Goal: Communication & Community: Answer question/provide support

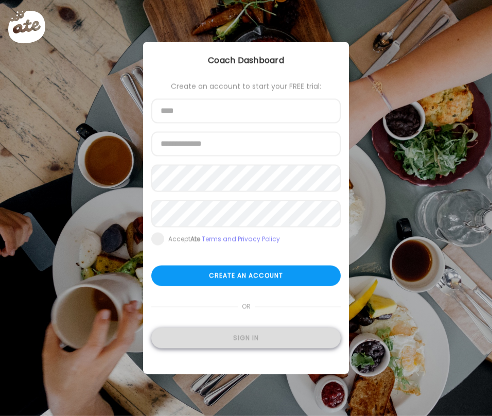
click at [302, 340] on div "Sign in" at bounding box center [245, 338] width 189 height 21
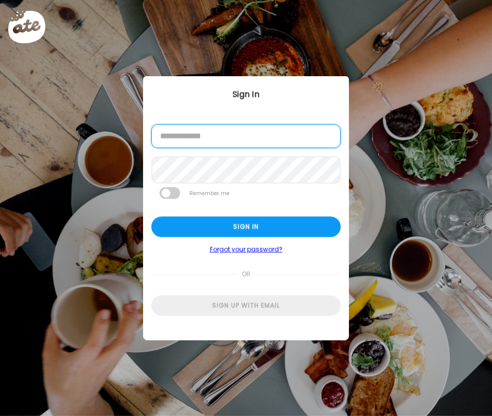
type input "**********"
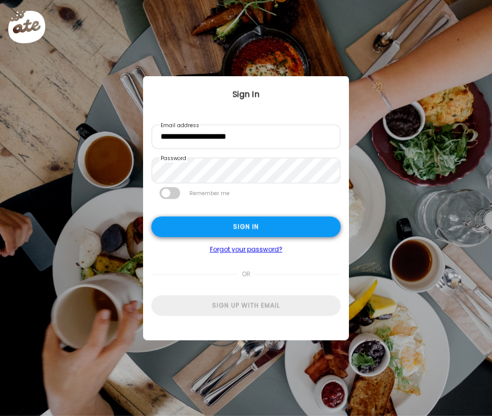
click at [241, 223] on div "Sign in" at bounding box center [245, 227] width 189 height 21
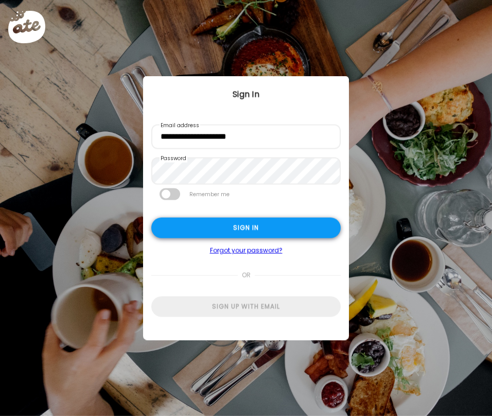
type textarea "**********"
type input "**********"
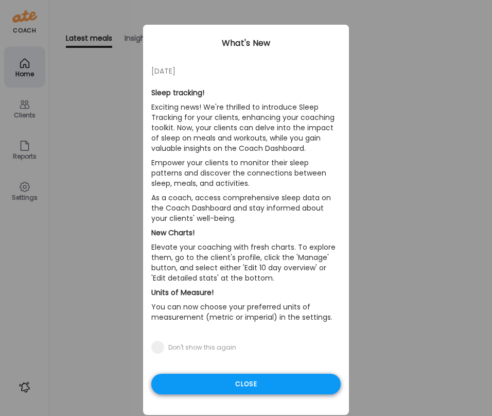
click at [231, 382] on div "Close" at bounding box center [245, 384] width 189 height 21
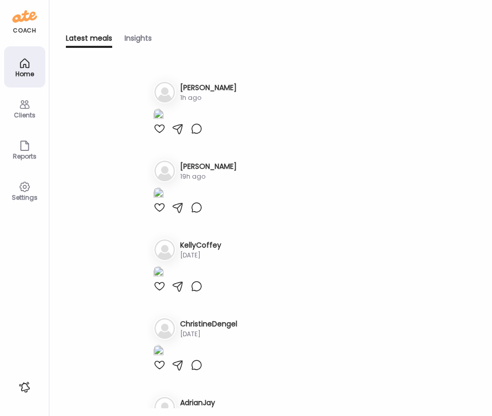
click at [25, 103] on icon at bounding box center [25, 104] width 12 height 12
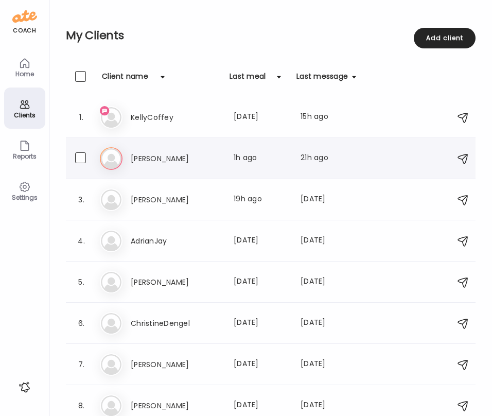
click at [144, 160] on h3 "[PERSON_NAME]" at bounding box center [176, 158] width 91 height 12
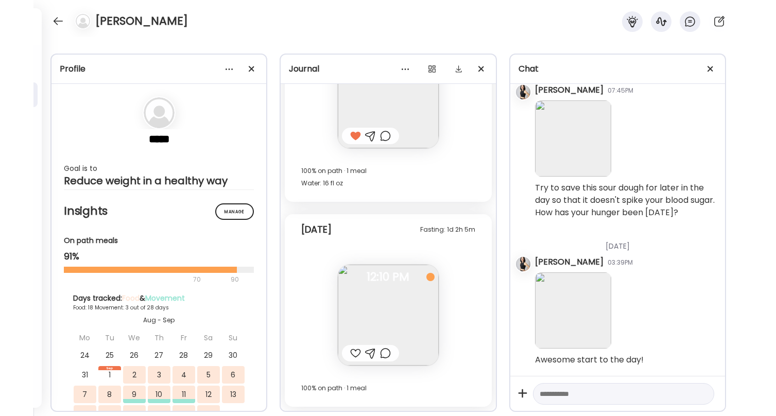
scroll to position [1711, 0]
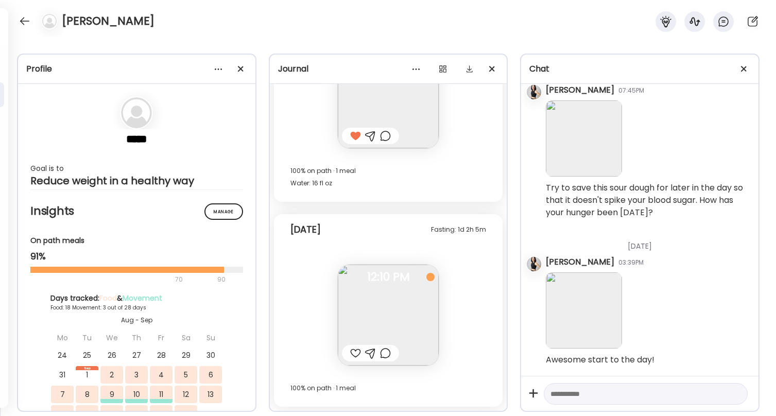
click at [369, 354] on div at bounding box center [370, 353] width 11 height 12
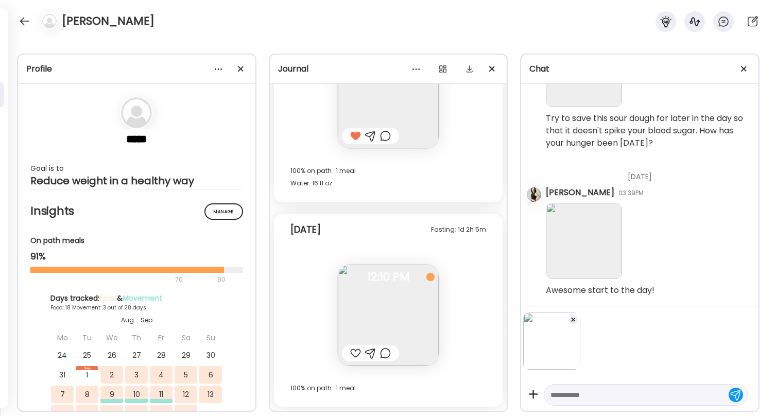
click at [492, 396] on textarea at bounding box center [636, 395] width 172 height 12
type textarea "**********"
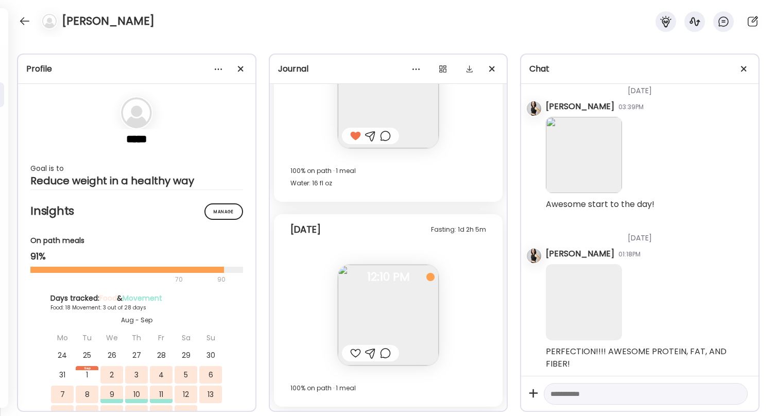
scroll to position [1858, 0]
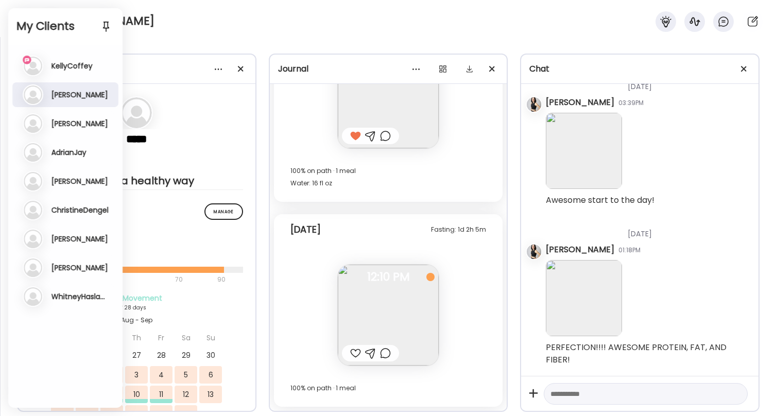
click at [59, 67] on h3 "KellyCoffey" at bounding box center [71, 65] width 41 height 9
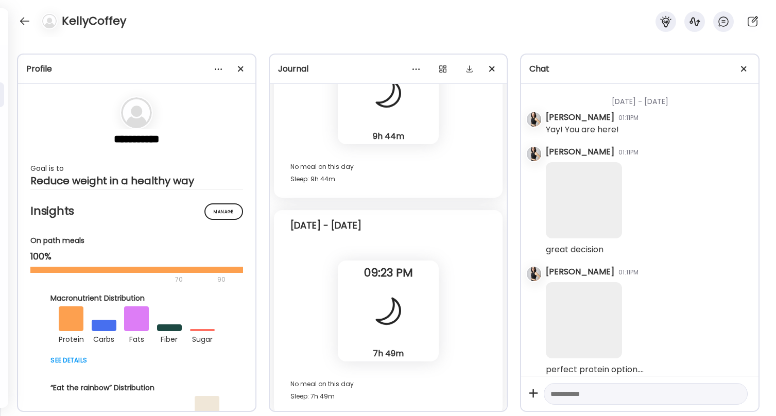
scroll to position [31211, 0]
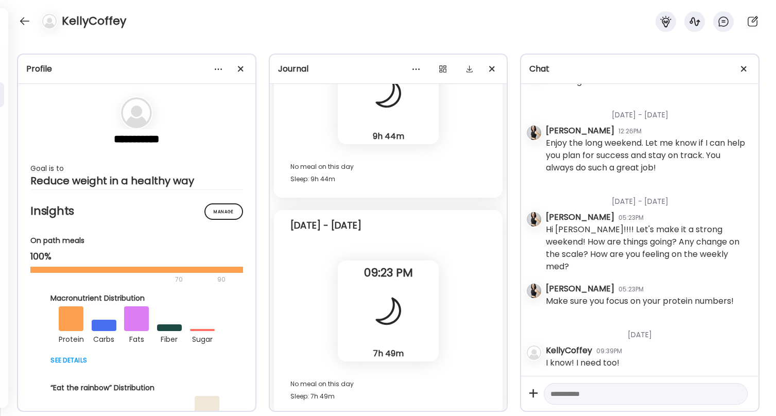
click at [492, 392] on textarea at bounding box center [636, 394] width 172 height 12
click at [492, 395] on textarea at bounding box center [636, 394] width 172 height 12
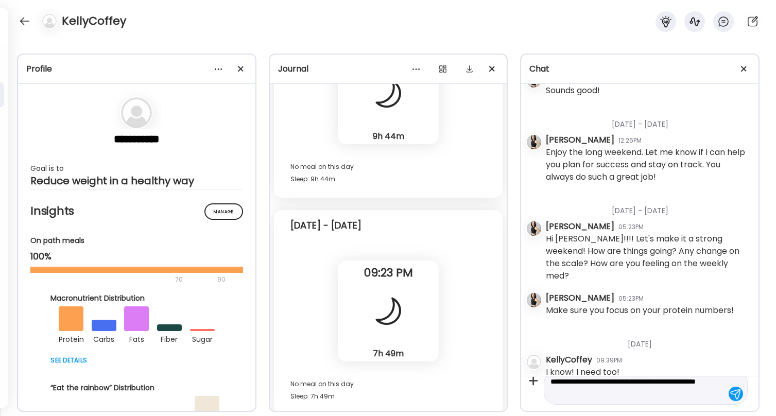
scroll to position [12, 0]
type textarea "**********"
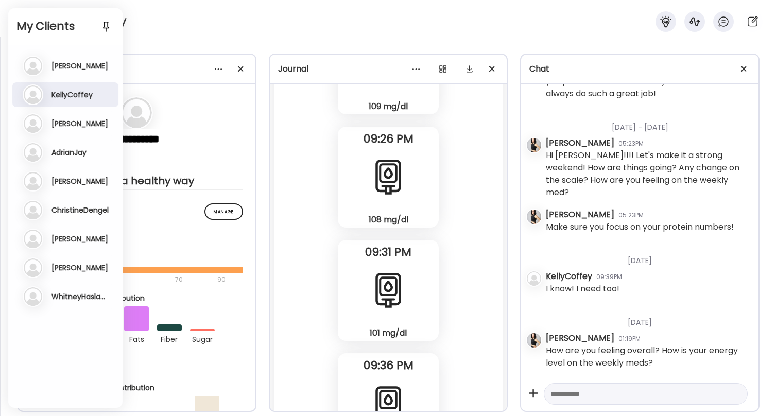
scroll to position [31276, 0]
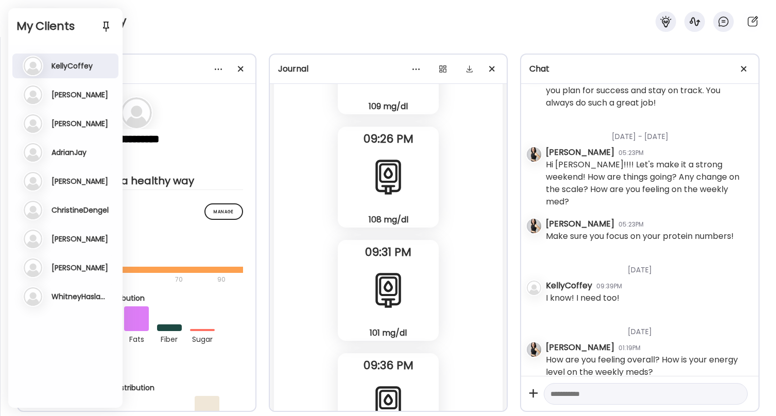
click at [63, 124] on h3 "[PERSON_NAME]" at bounding box center [79, 123] width 57 height 9
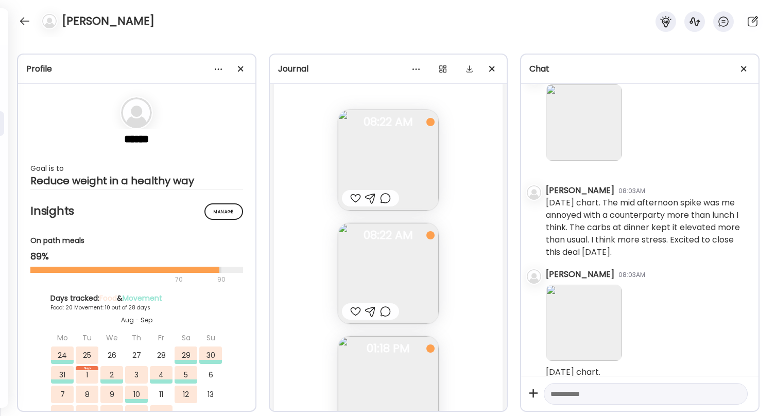
scroll to position [14262, 0]
click at [355, 197] on div at bounding box center [355, 199] width 11 height 12
click at [355, 309] on div at bounding box center [355, 312] width 11 height 12
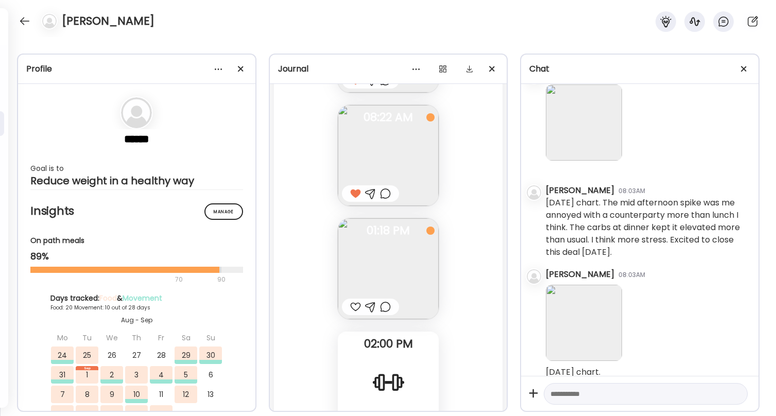
scroll to position [14382, 0]
click at [355, 304] on div at bounding box center [355, 306] width 11 height 12
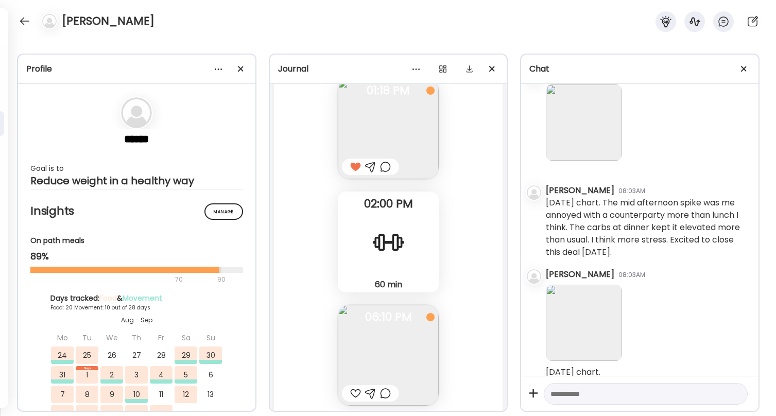
scroll to position [14534, 0]
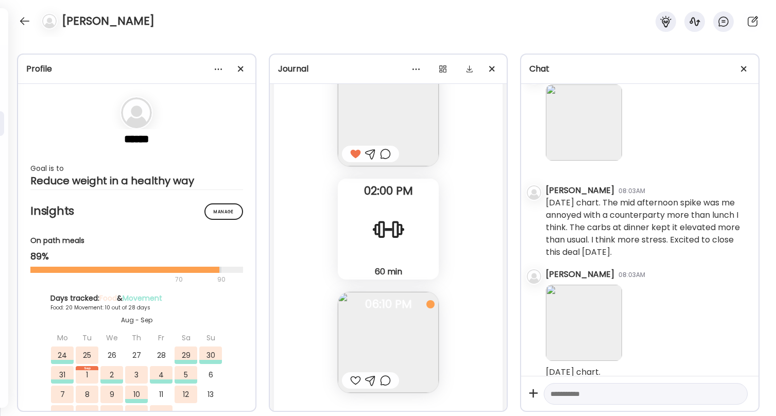
click at [356, 381] on div at bounding box center [355, 380] width 11 height 12
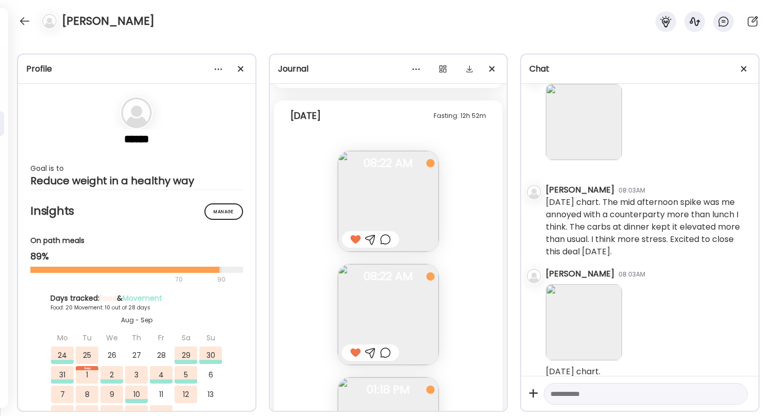
scroll to position [16565, 0]
click at [492, 390] on textarea at bounding box center [636, 394] width 172 height 12
type textarea "**********"
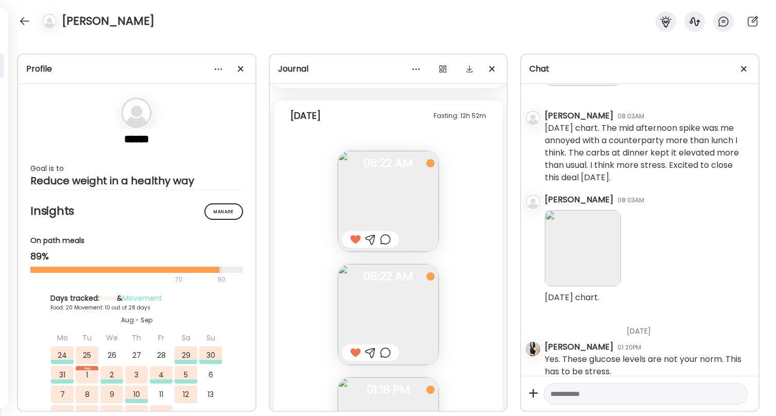
scroll to position [16639, 1]
click at [492, 395] on textarea at bounding box center [636, 394] width 172 height 12
type textarea "**********"
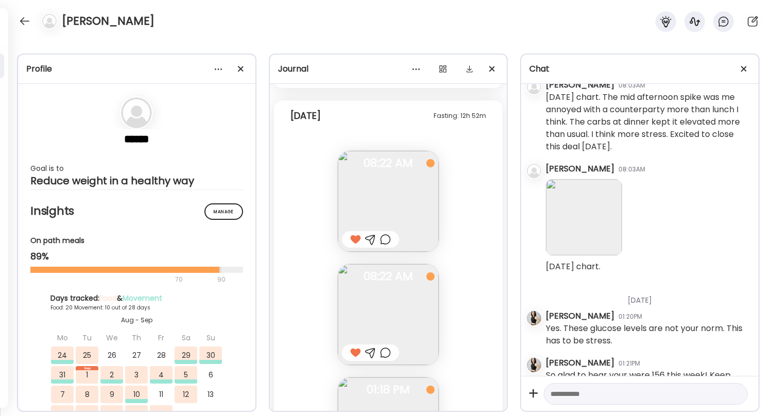
scroll to position [16686, 0]
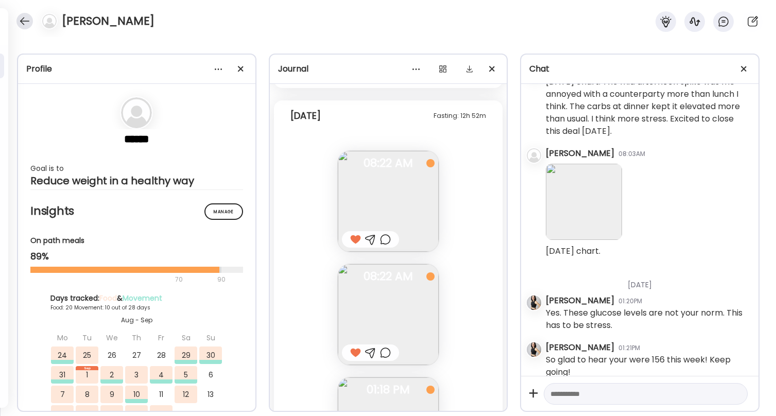
click at [27, 24] on div at bounding box center [24, 21] width 16 height 16
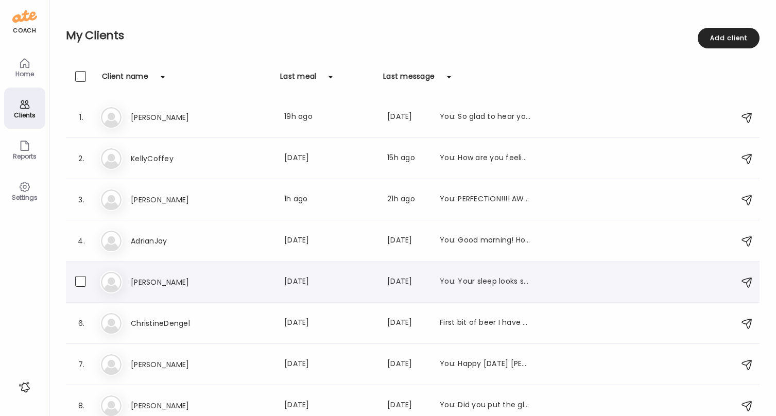
click at [144, 281] on h3 "[PERSON_NAME]" at bounding box center [176, 282] width 91 height 12
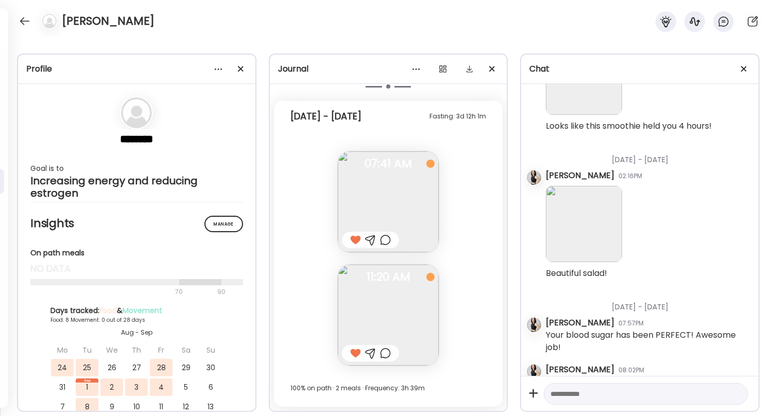
scroll to position [1709, 0]
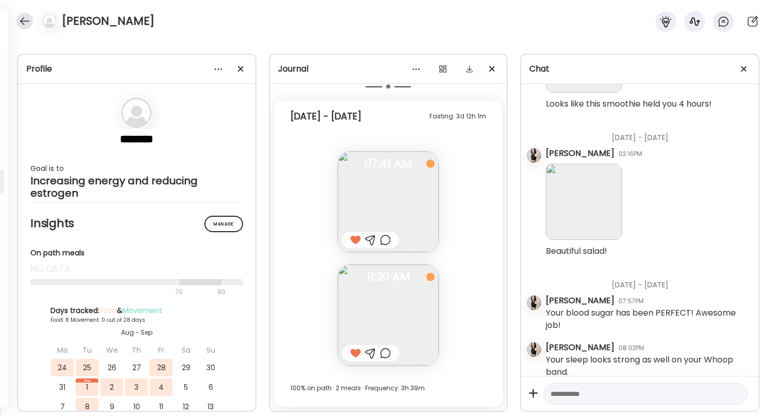
click at [25, 21] on div at bounding box center [24, 21] width 16 height 16
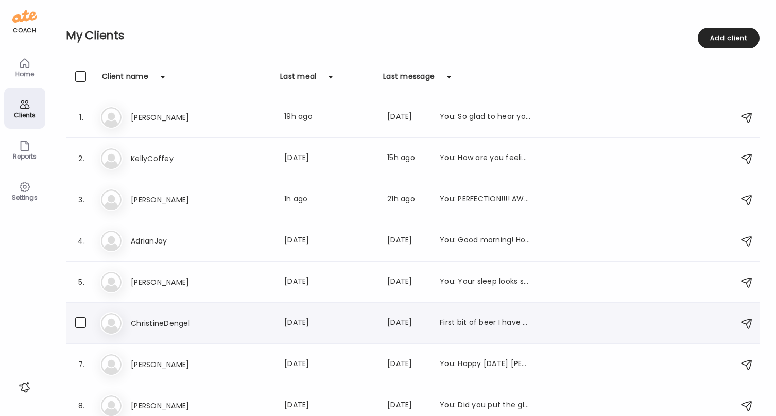
click at [147, 321] on h3 "ChristineDengel" at bounding box center [176, 323] width 91 height 12
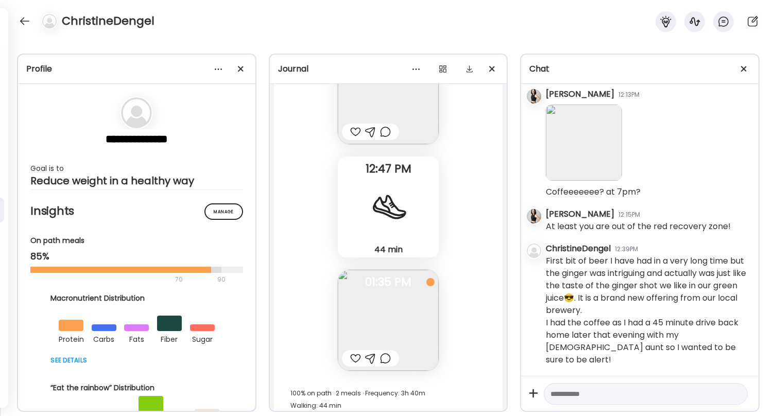
scroll to position [6688, 0]
click at [26, 20] on div at bounding box center [24, 21] width 16 height 16
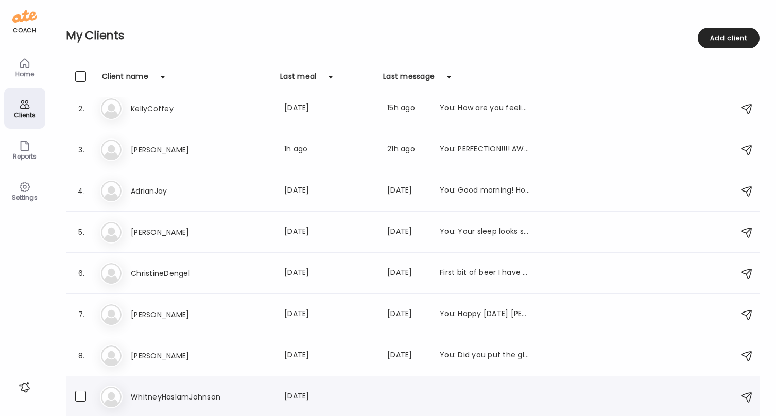
scroll to position [50, 0]
click at [152, 315] on h3 "[PERSON_NAME]" at bounding box center [176, 314] width 91 height 12
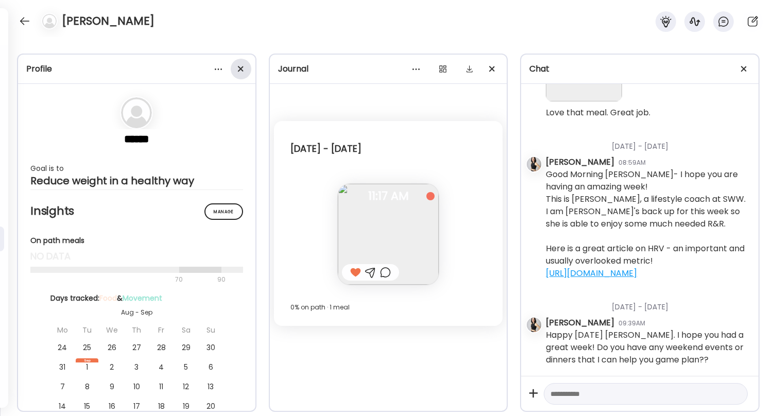
scroll to position [211, 0]
click at [219, 67] on div at bounding box center [218, 69] width 21 height 21
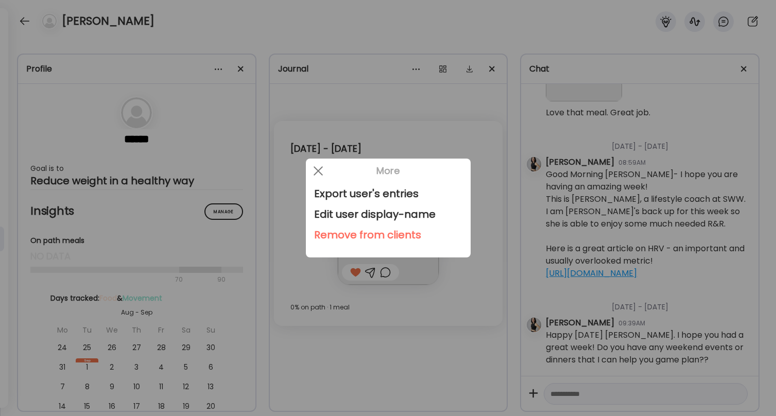
click at [341, 233] on div "Remove from clients" at bounding box center [388, 234] width 148 height 21
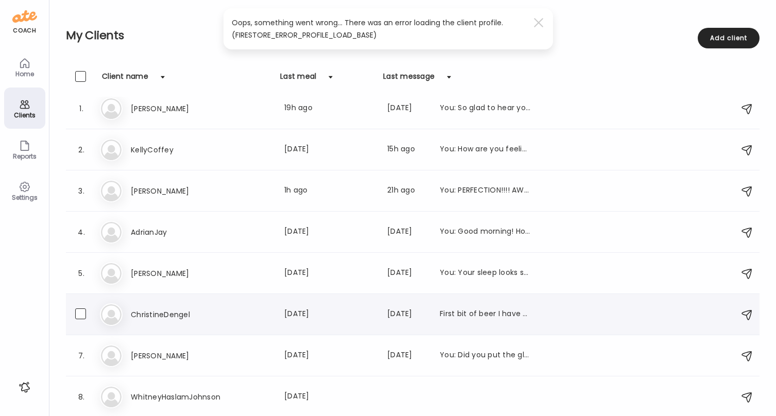
scroll to position [9, 0]
